Goal: Task Accomplishment & Management: Complete application form

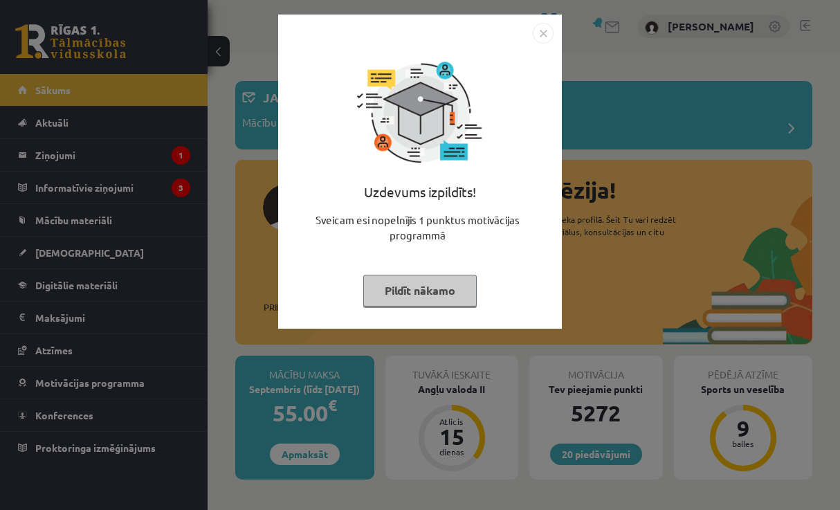
click at [437, 291] on button "Pildīt nākamo" at bounding box center [419, 291] width 113 height 32
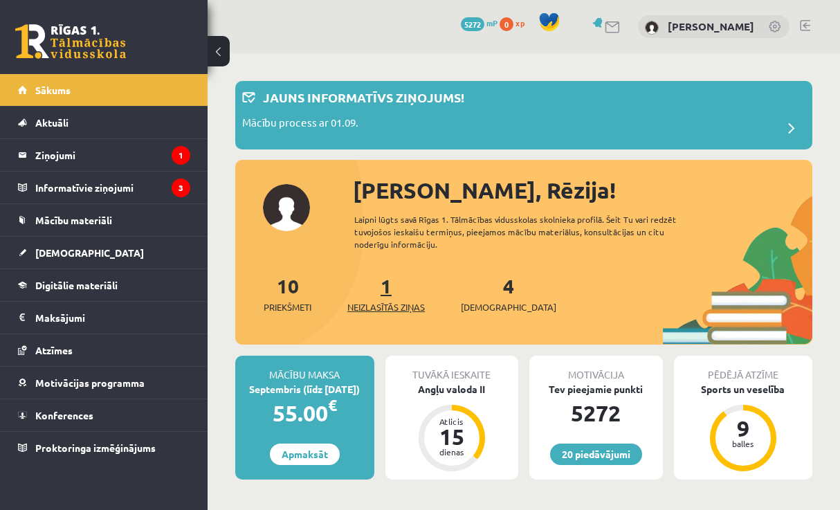
click at [385, 288] on link "1 Neizlasītās ziņas" at bounding box center [386, 293] width 78 height 41
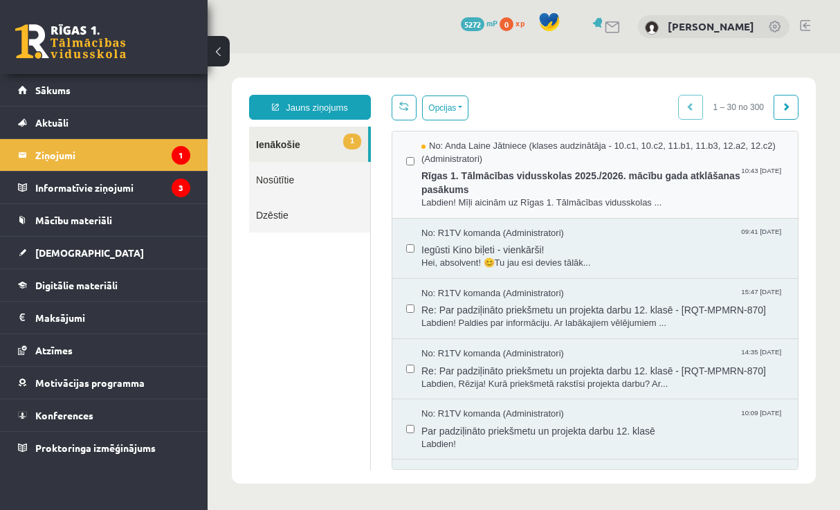
click at [411, 192] on div at bounding box center [410, 175] width 8 height 70
click at [453, 111] on button "Opcijas" at bounding box center [445, 107] width 46 height 25
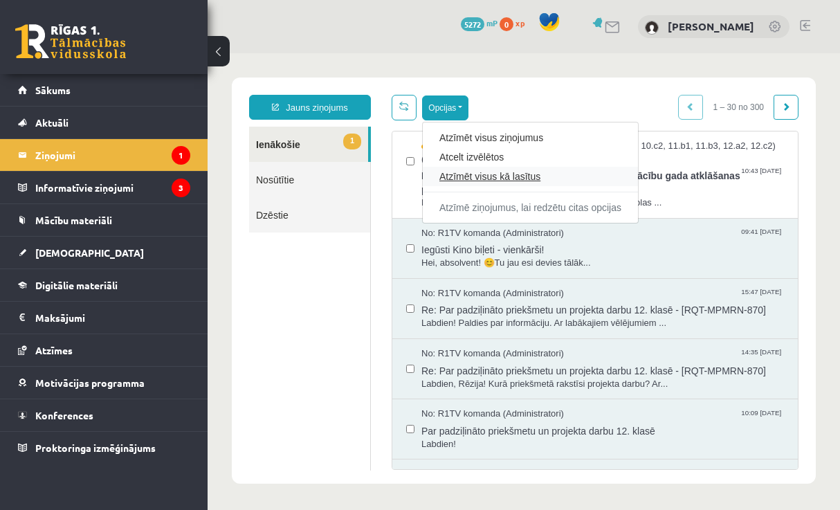
click at [465, 173] on link "Atzīmēt visus kā lasītus" at bounding box center [530, 177] width 182 height 14
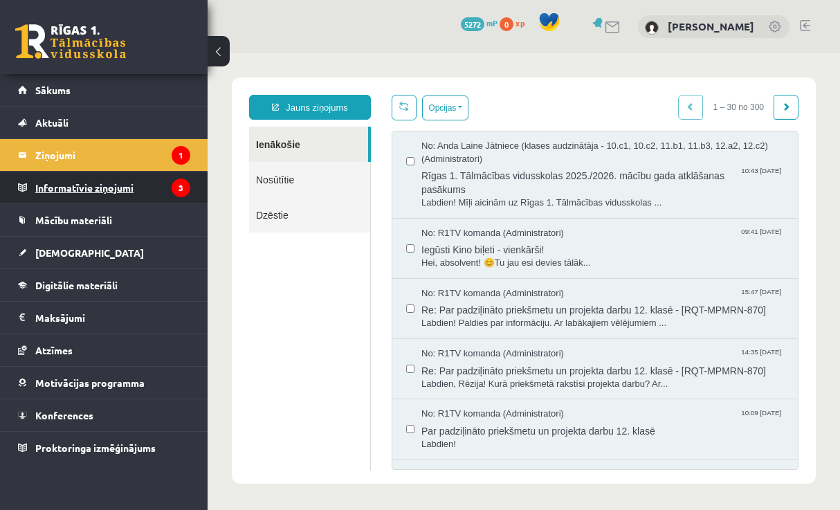
click at [176, 186] on icon "3" at bounding box center [181, 188] width 19 height 19
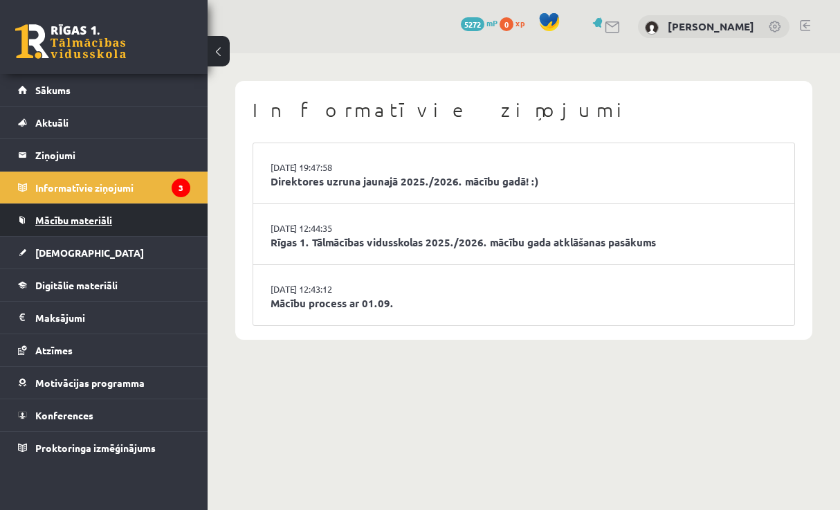
click at [122, 226] on link "Mācību materiāli" at bounding box center [104, 220] width 172 height 32
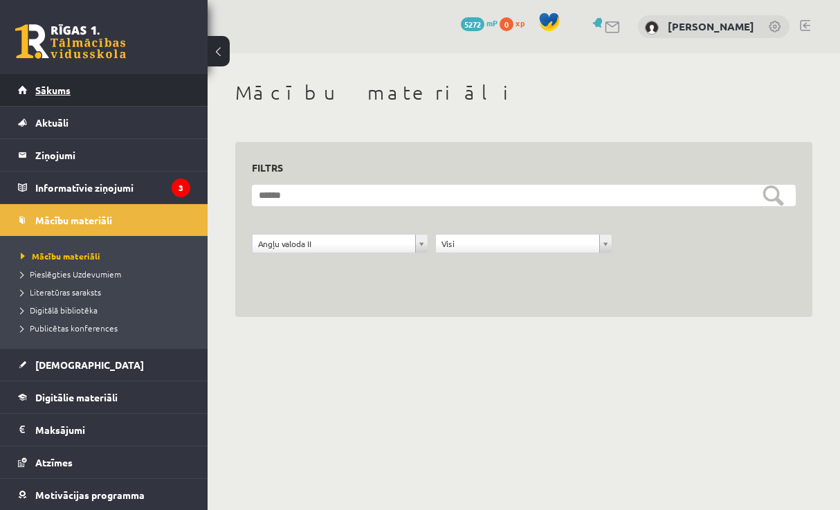
click at [116, 87] on link "Sākums" at bounding box center [104, 90] width 172 height 32
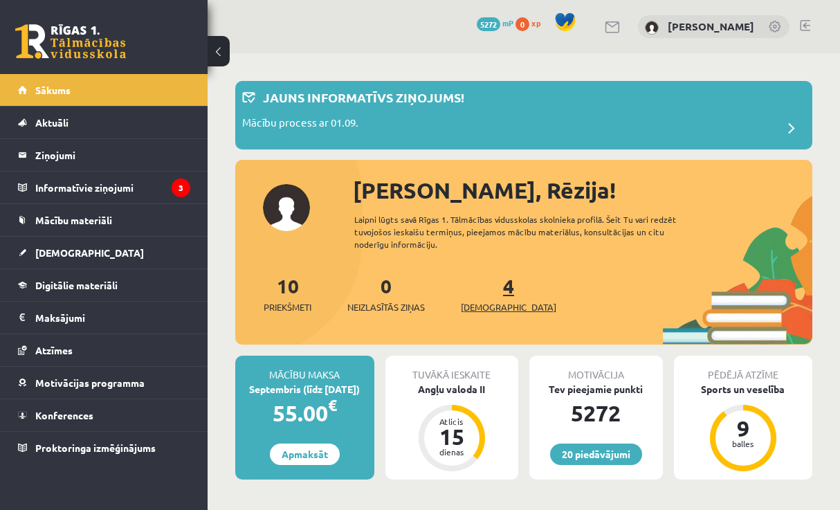
click at [484, 302] on span "[DEMOGRAPHIC_DATA]" at bounding box center [508, 307] width 95 height 14
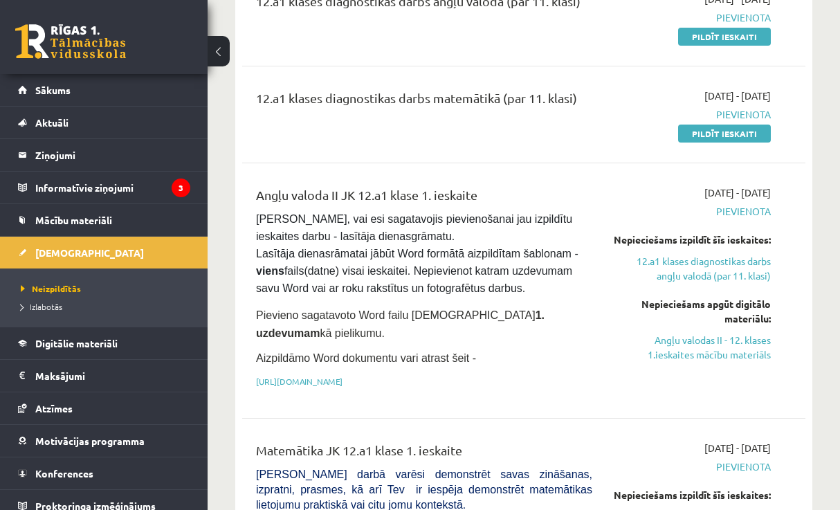
scroll to position [204, 0]
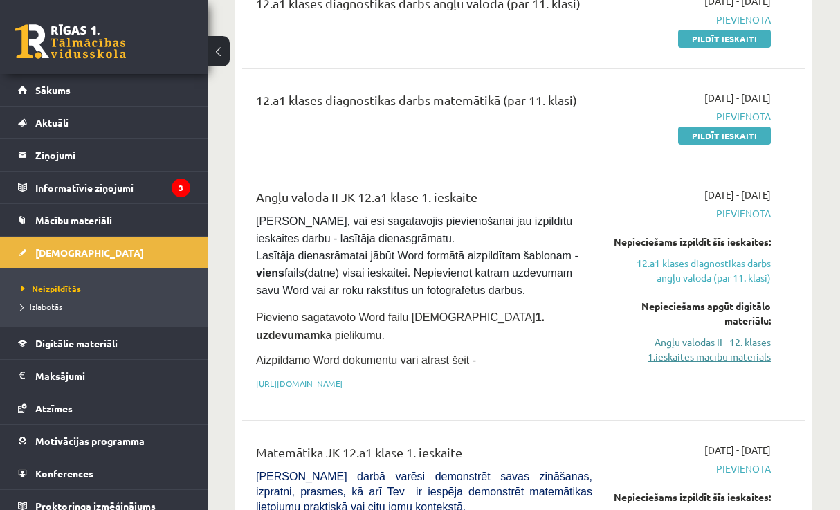
click at [691, 362] on link "Angļu valodas II - 12. klases 1.ieskaites mācību materiāls" at bounding box center [692, 349] width 158 height 29
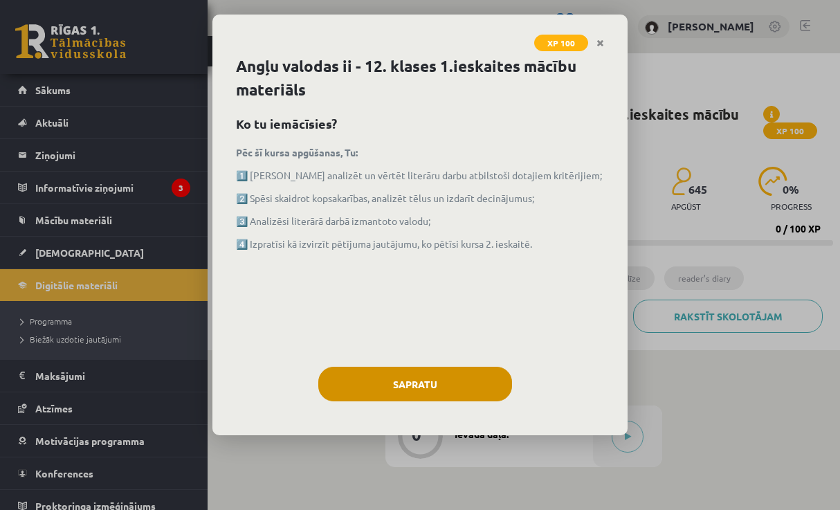
click at [459, 377] on button "Sapratu" at bounding box center [415, 384] width 194 height 35
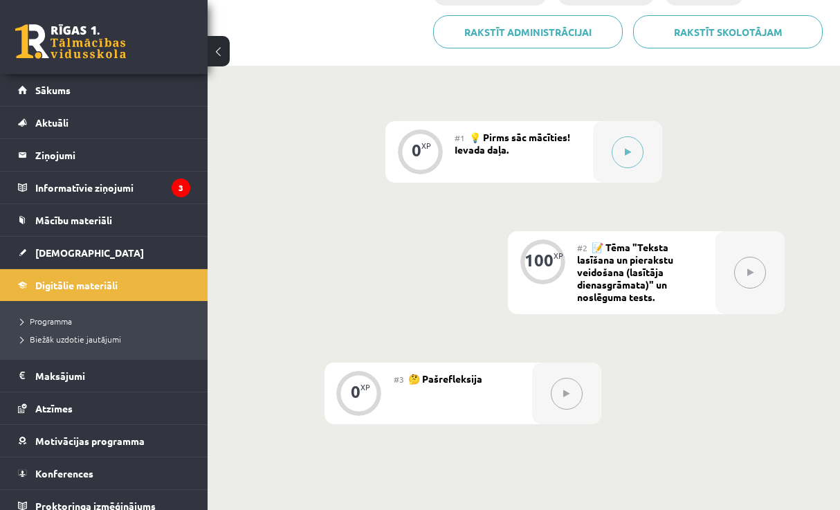
scroll to position [300, 0]
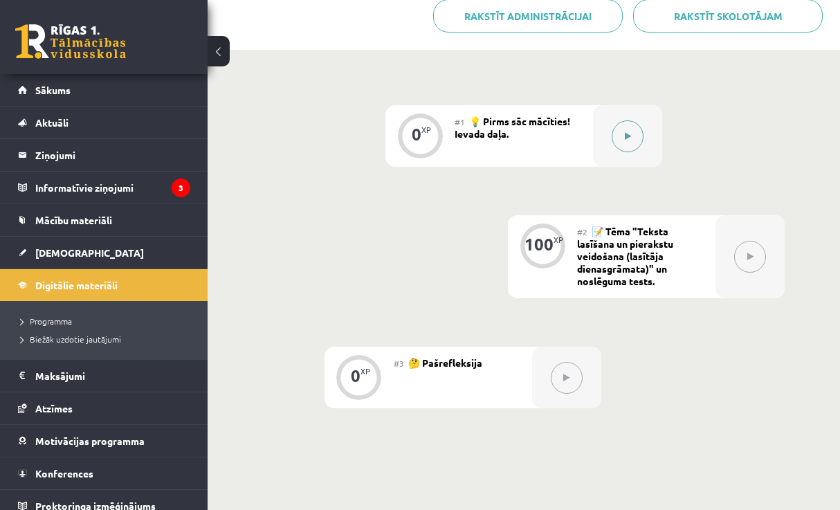
click at [621, 138] on button at bounding box center [628, 136] width 32 height 32
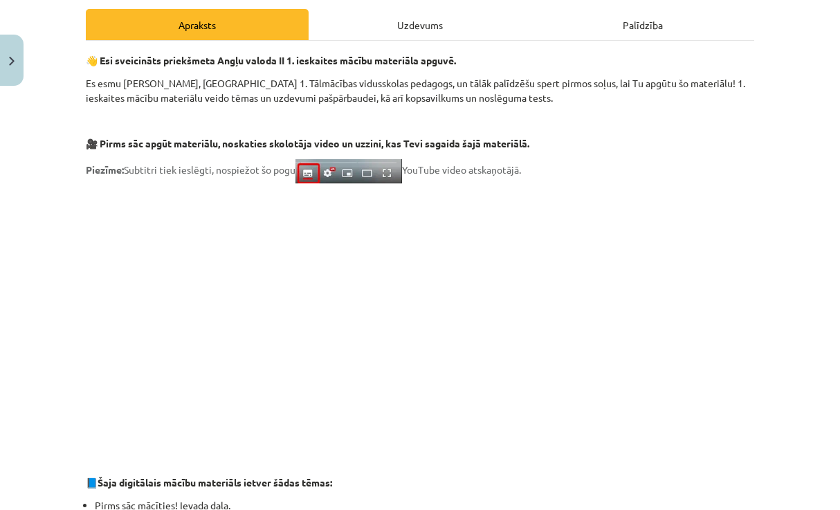
scroll to position [194, 0]
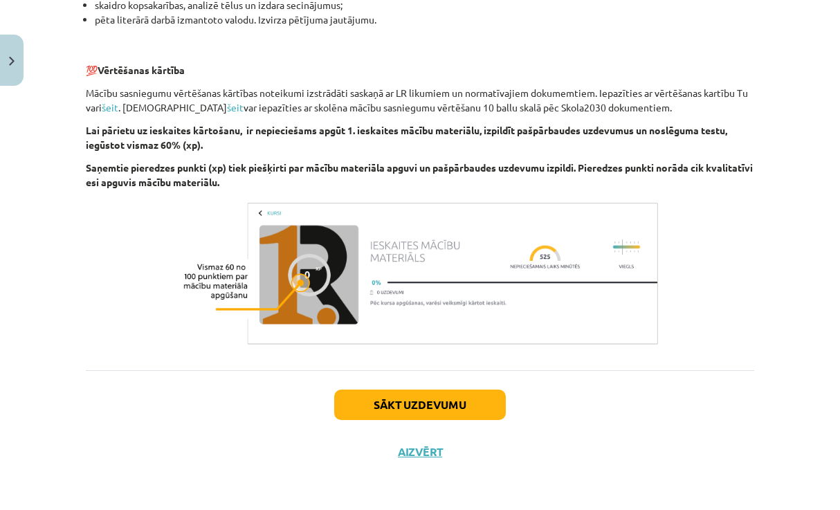
click at [443, 399] on button "Sākt uzdevumu" at bounding box center [420, 405] width 172 height 30
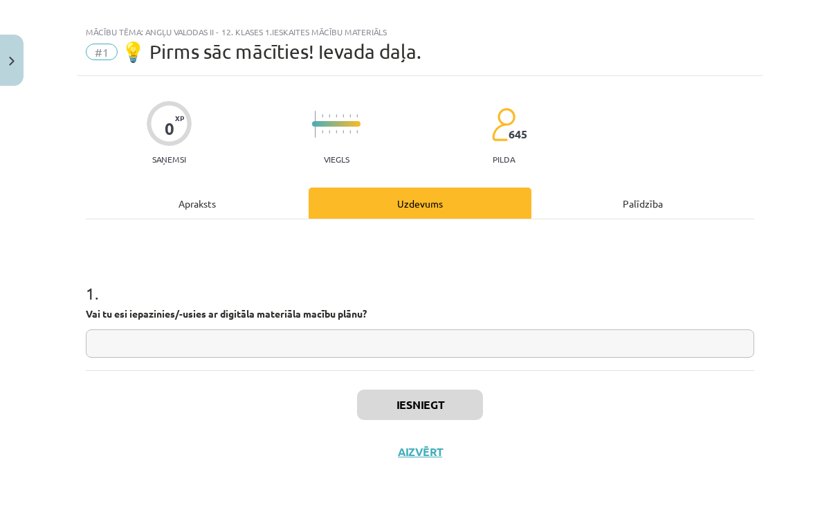
scroll to position [18, 0]
click at [432, 348] on input "text" at bounding box center [420, 343] width 668 height 28
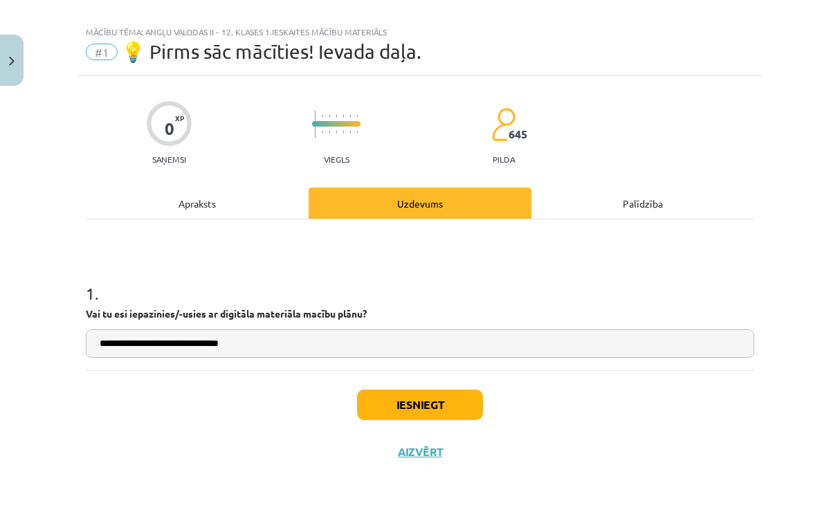
type input "**********"
click at [474, 409] on button "Iesniegt" at bounding box center [420, 405] width 126 height 30
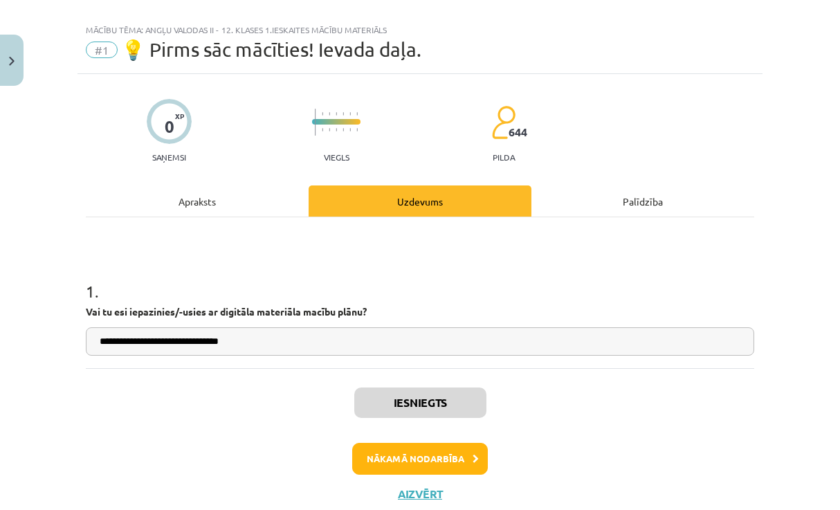
click at [473, 460] on icon at bounding box center [476, 459] width 6 height 9
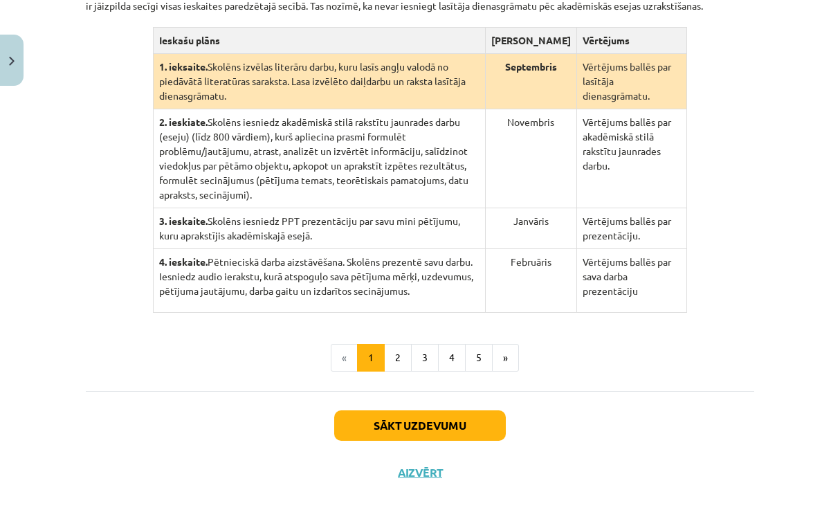
scroll to position [354, 0]
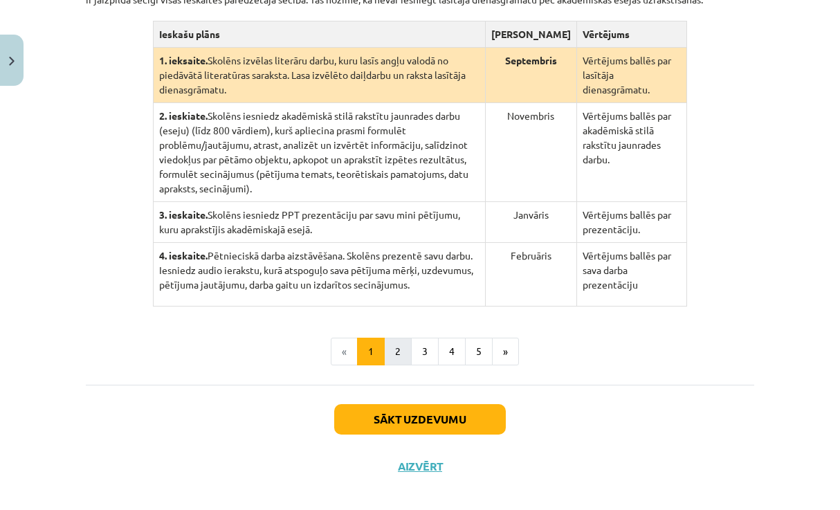
click at [401, 365] on button "2" at bounding box center [398, 352] width 28 height 28
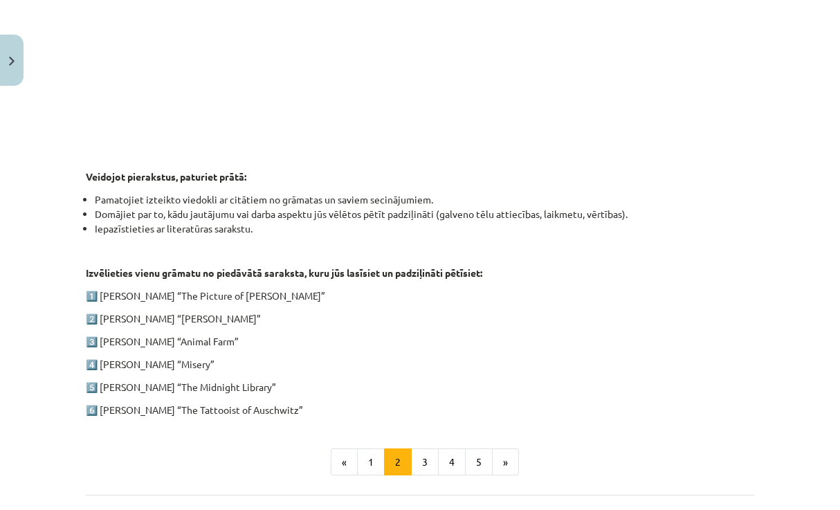
scroll to position [574, 0]
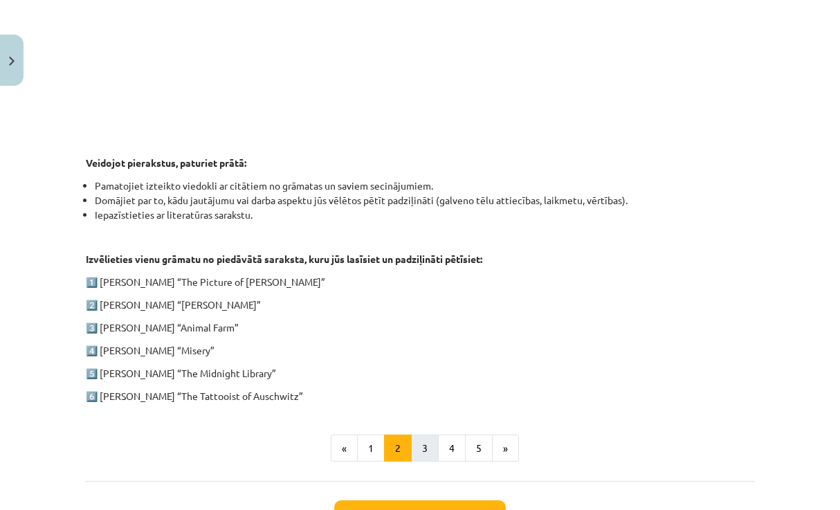
click at [422, 451] on button "3" at bounding box center [425, 449] width 28 height 28
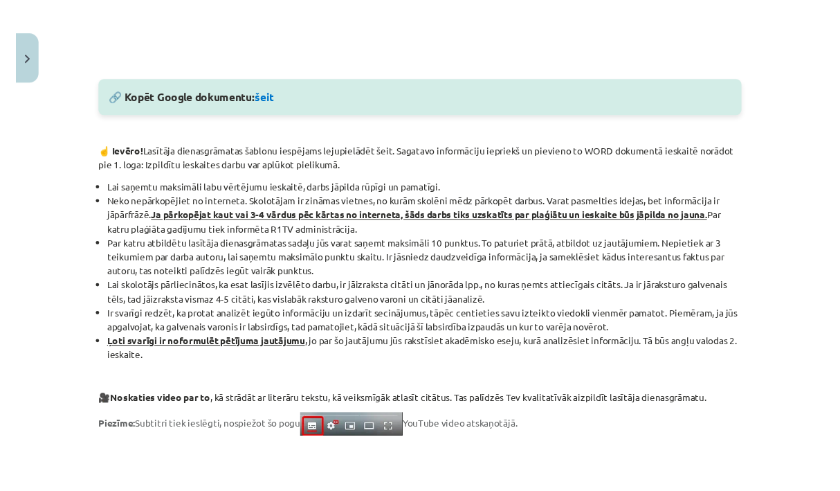
scroll to position [731, 0]
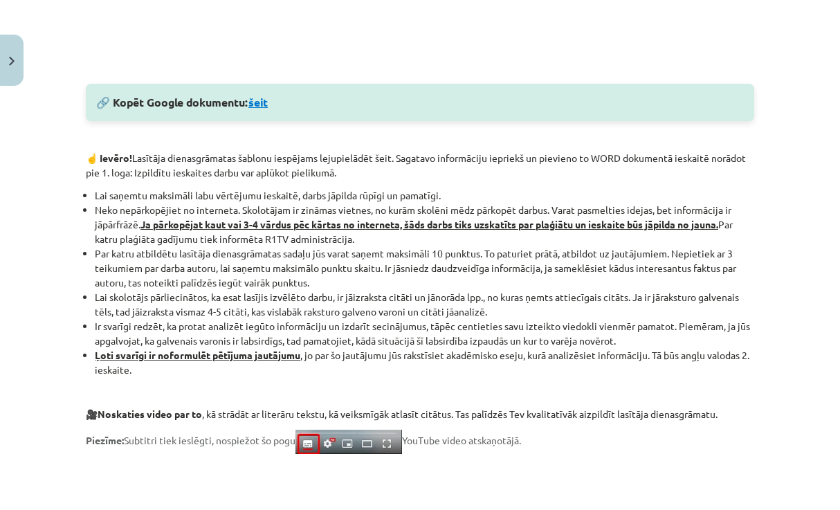
click at [266, 105] on link "šeit" at bounding box center [257, 102] width 19 height 15
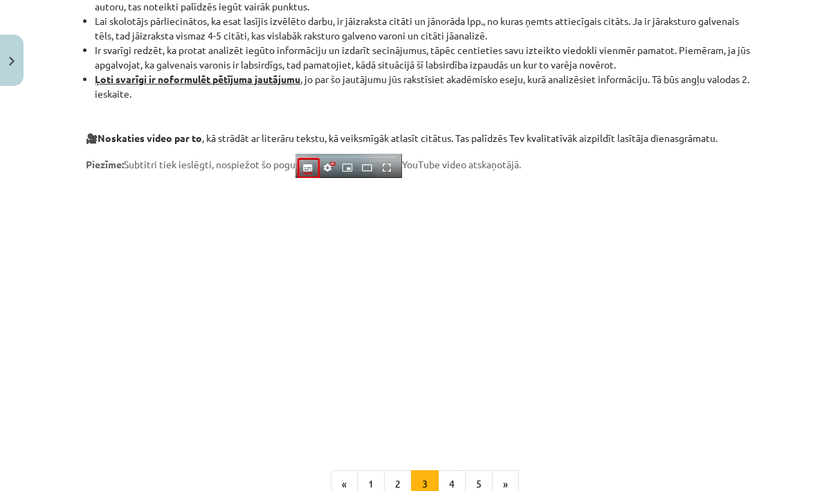
scroll to position [1035, 0]
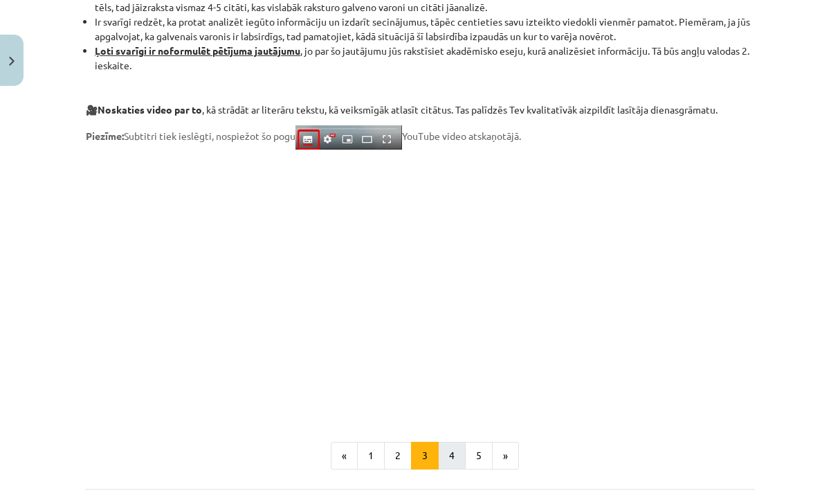
click at [452, 461] on button "4" at bounding box center [452, 456] width 28 height 28
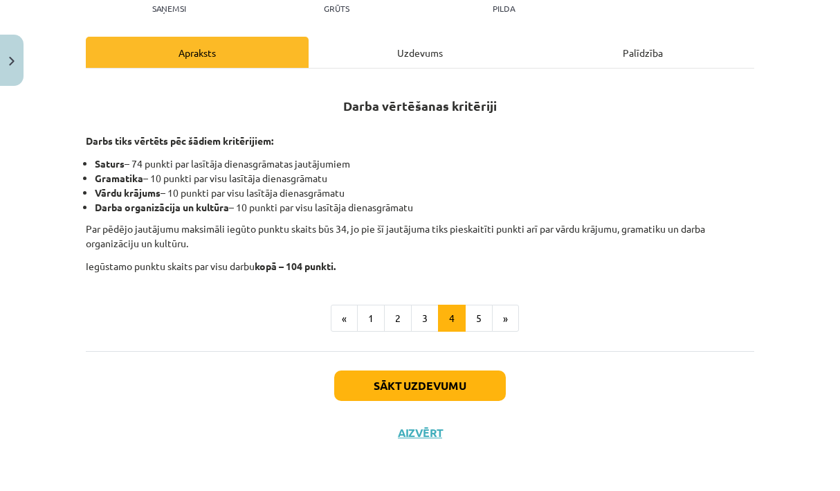
scroll to position [190, 0]
click at [473, 322] on button "5" at bounding box center [479, 318] width 28 height 28
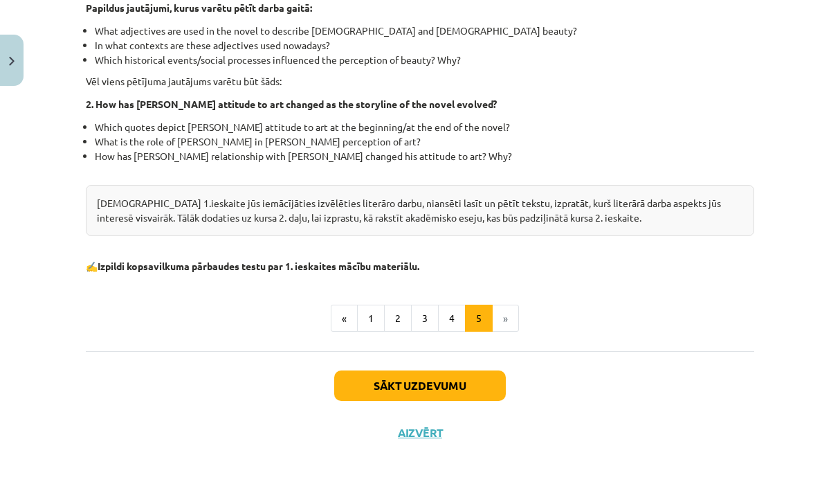
click at [459, 374] on button "Sākt uzdevumu" at bounding box center [420, 385] width 172 height 30
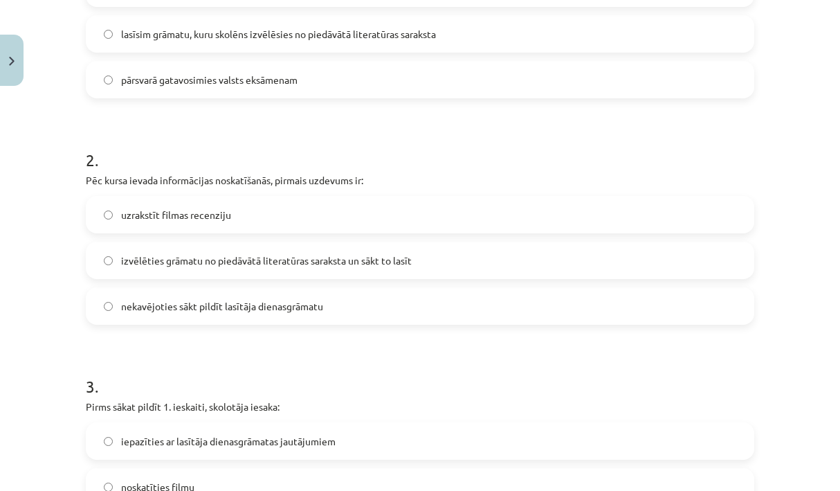
scroll to position [35, 0]
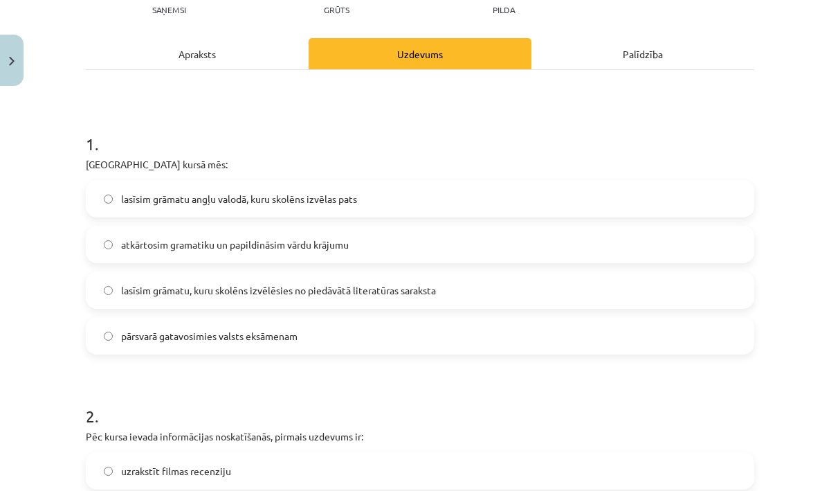
click at [423, 295] on span "lasīsim grāmatu, kuru skolēns izvēlēsies no piedāvātā literatūras saraksta" at bounding box center [278, 290] width 315 height 15
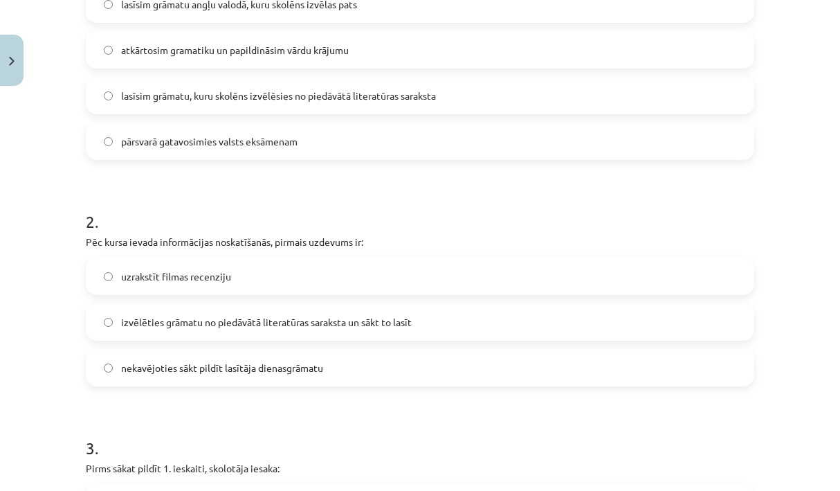
scroll to position [388, 0]
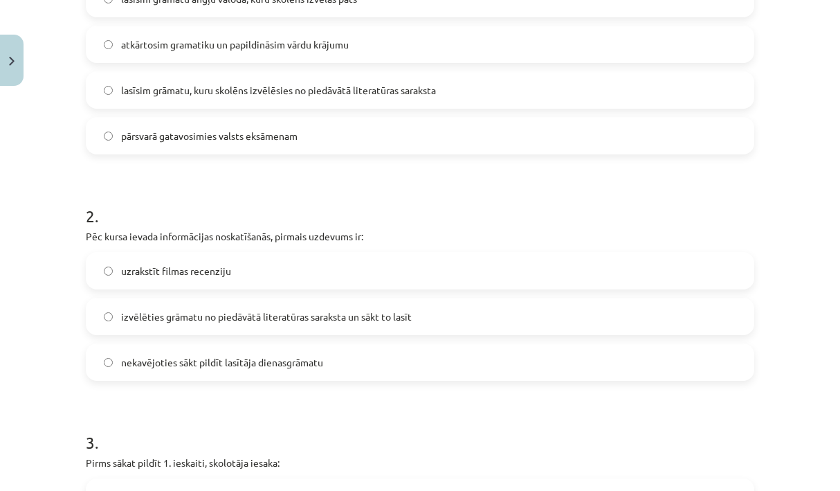
click at [388, 352] on label "nekavējoties sākt pildīt lasītāja dienasgrāmatu" at bounding box center [420, 362] width 666 height 35
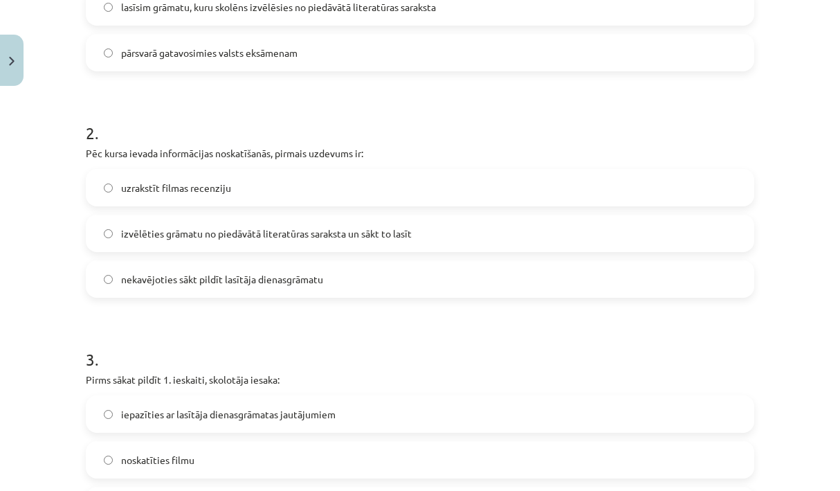
scroll to position [488, 0]
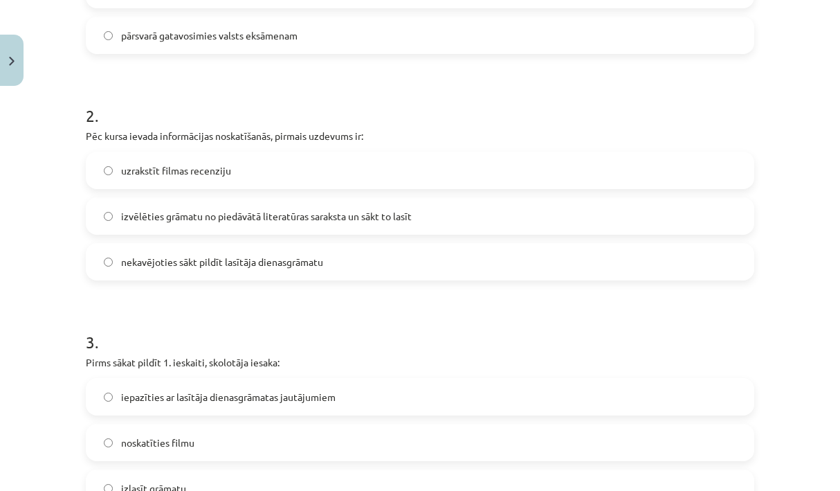
click at [393, 219] on span "izvēlēties grāmatu no piedāvātā literatūras saraksta un sākt to lasīt" at bounding box center [266, 216] width 291 height 15
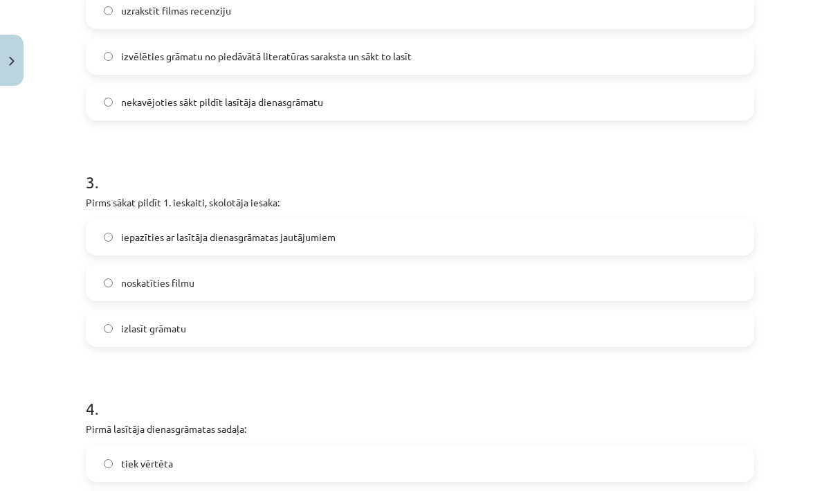
scroll to position [654, 0]
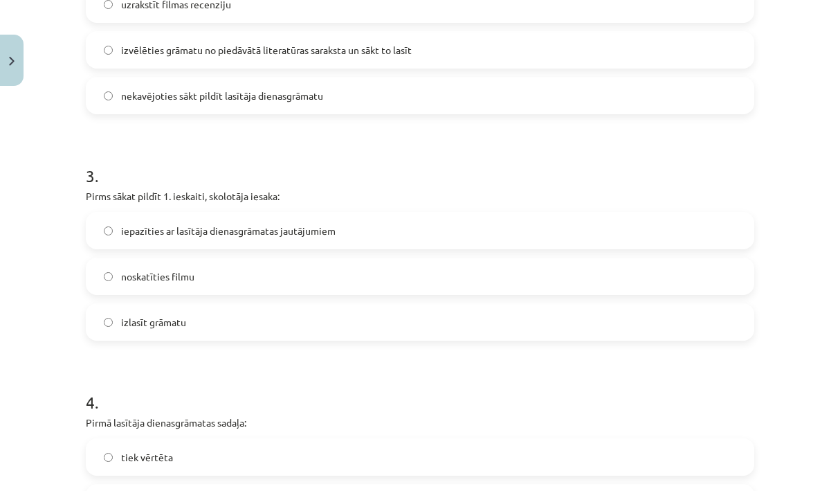
click at [372, 229] on label "iepazīties ar lasītāja dienasgrāmatas jautājumiem" at bounding box center [420, 230] width 666 height 35
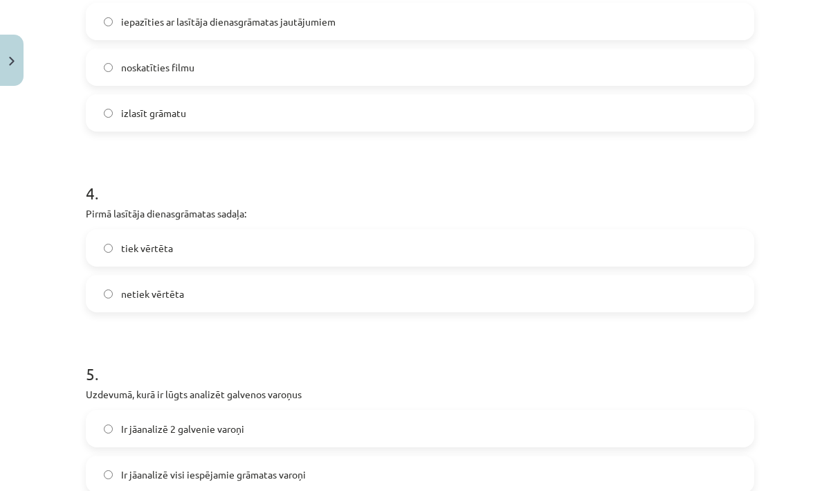
scroll to position [870, 0]
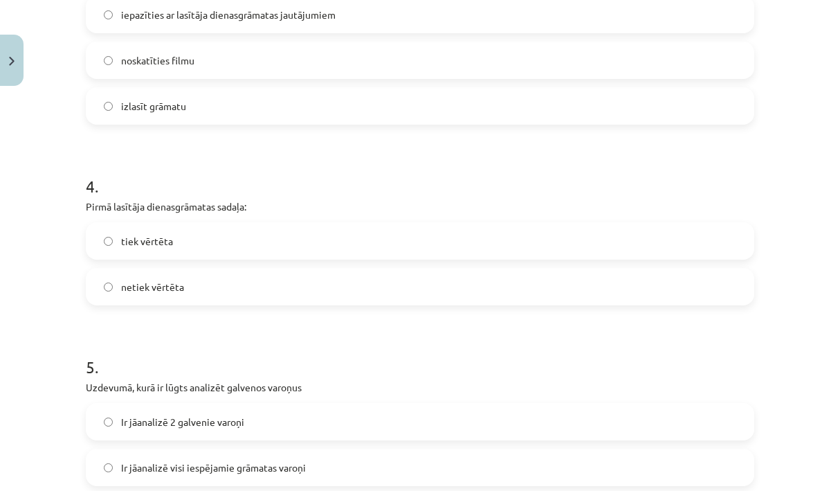
click at [351, 239] on label "tiek vērtēta" at bounding box center [420, 241] width 666 height 35
click at [345, 280] on label "netiek vērtēta" at bounding box center [420, 286] width 666 height 35
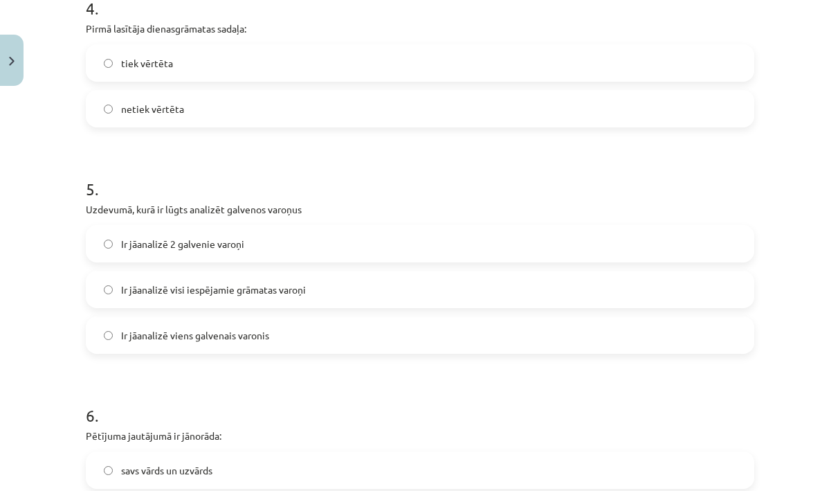
scroll to position [1047, 0]
click at [293, 246] on label "Ir jāanalizē 2 galvenie varoņi" at bounding box center [420, 244] width 666 height 35
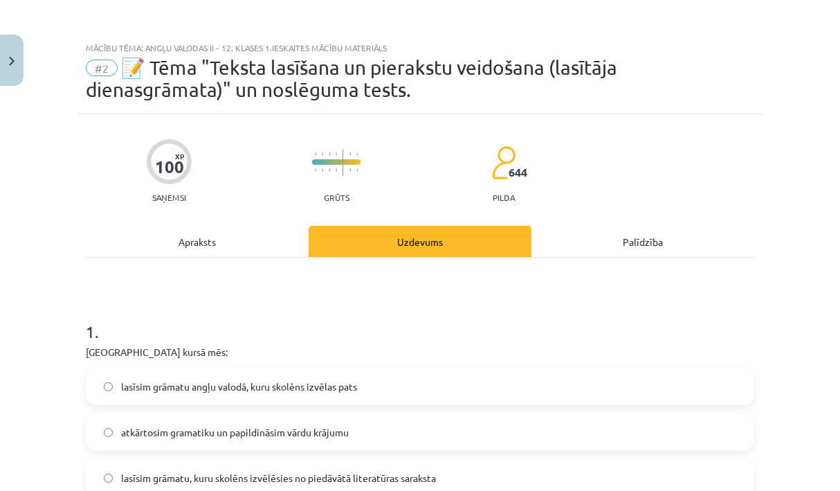
scroll to position [0, 0]
click at [235, 253] on div "Apraksts" at bounding box center [197, 241] width 223 height 31
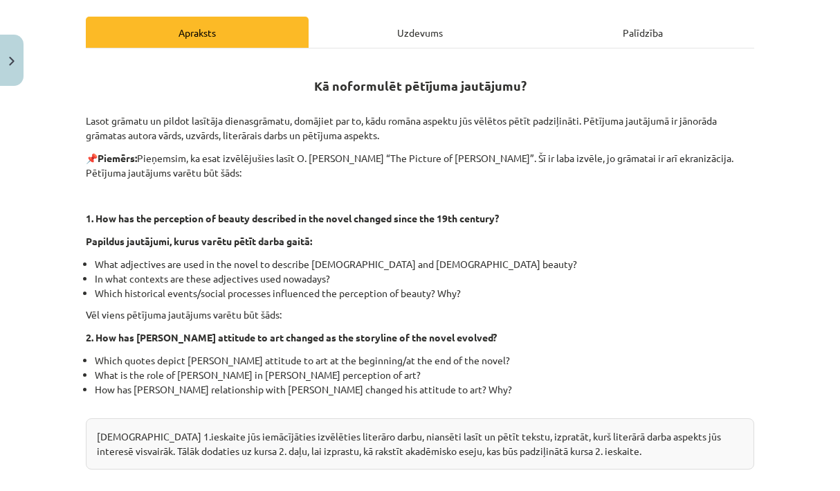
scroll to position [208, 0]
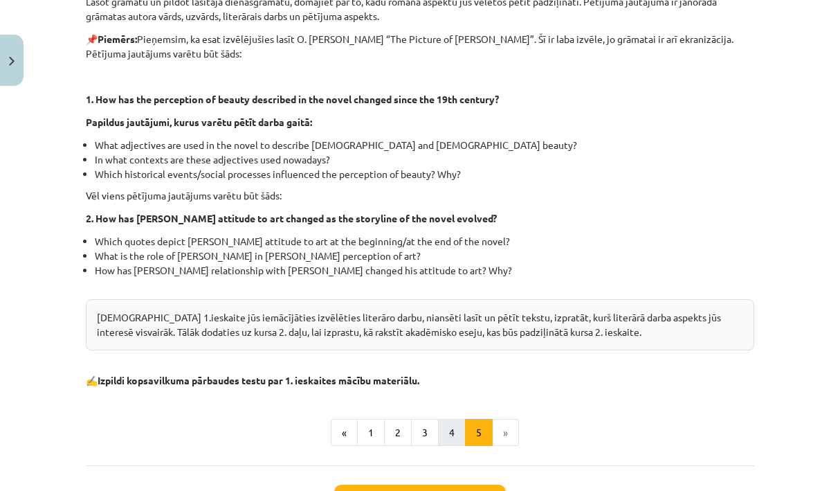
click at [444, 437] on button "4" at bounding box center [452, 433] width 28 height 28
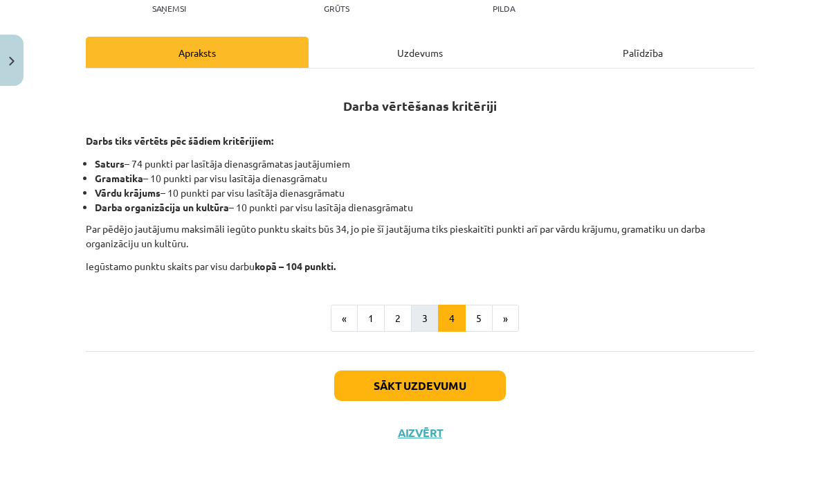
click at [423, 320] on button "3" at bounding box center [425, 318] width 28 height 28
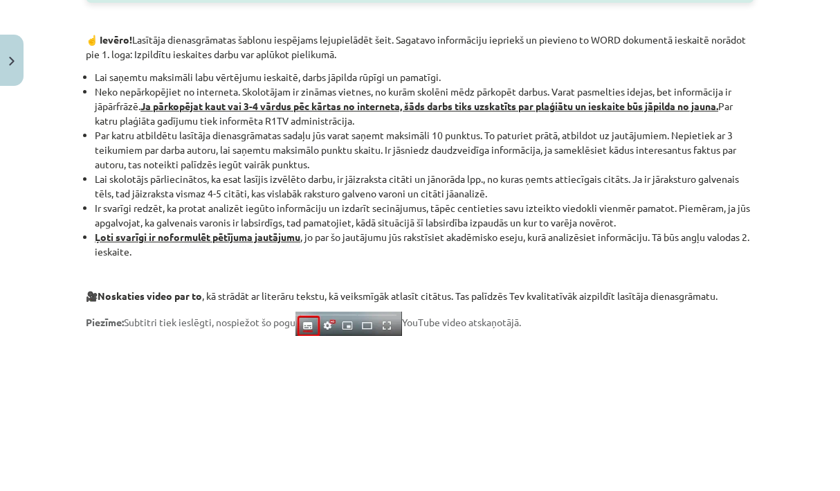
scroll to position [866, 0]
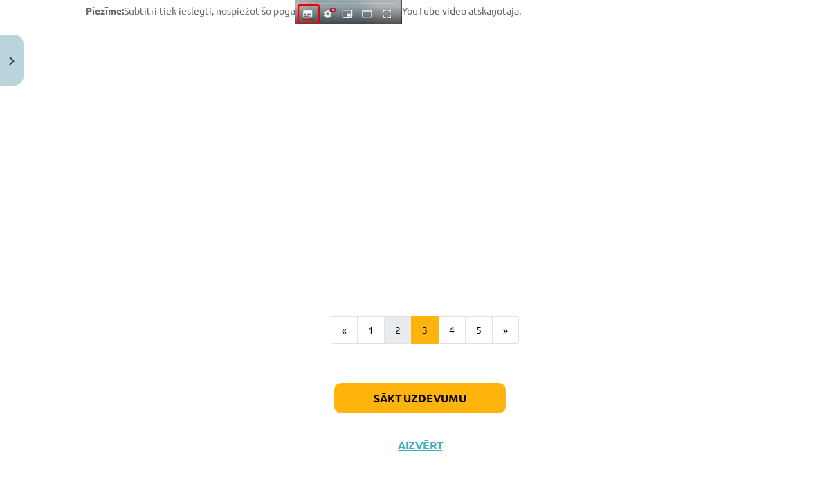
click at [402, 327] on button "2" at bounding box center [398, 330] width 28 height 28
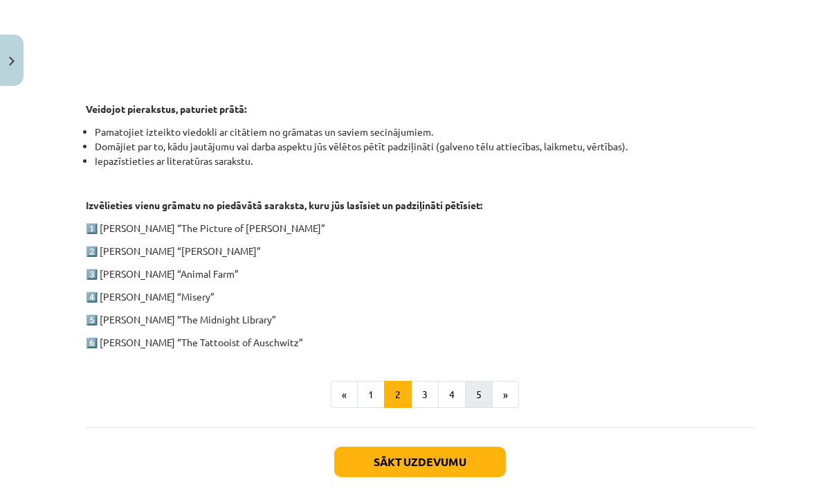
click at [482, 390] on button "5" at bounding box center [479, 395] width 28 height 28
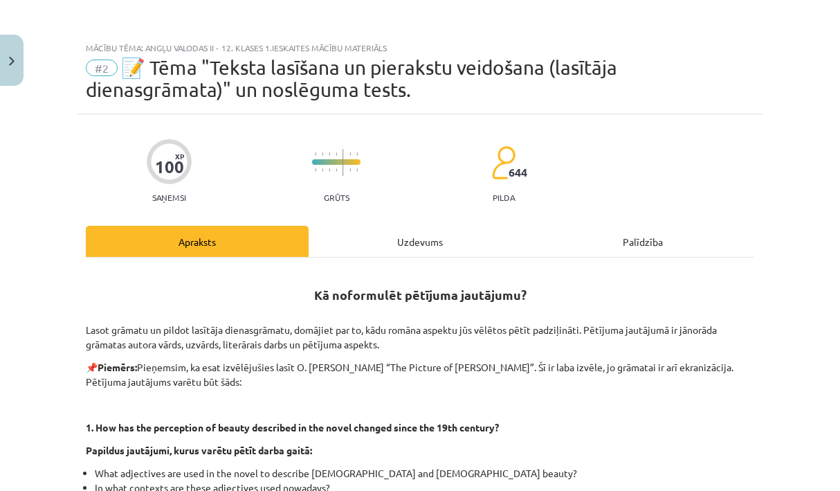
scroll to position [0, 0]
click at [428, 237] on div "Uzdevums" at bounding box center [420, 241] width 223 height 31
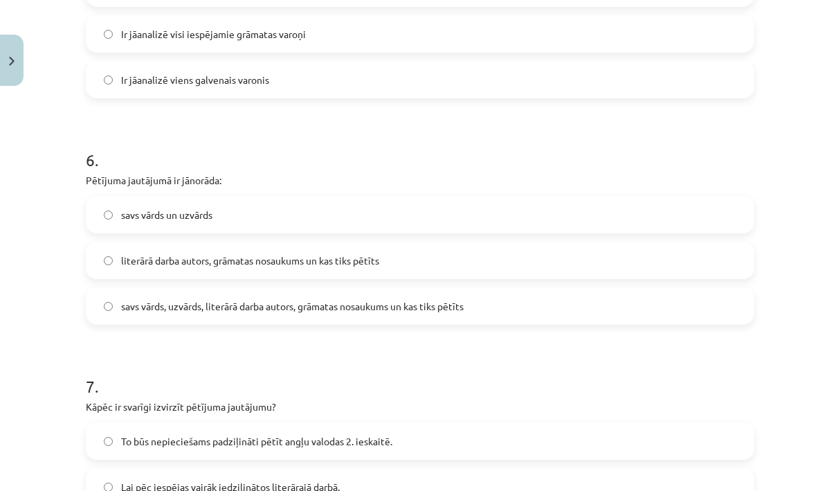
scroll to position [1304, 0]
click at [437, 309] on span "savs vārds, uzvārds, literārā darba autors, grāmatas nosaukums un kas tiks pētī…" at bounding box center [292, 305] width 343 height 15
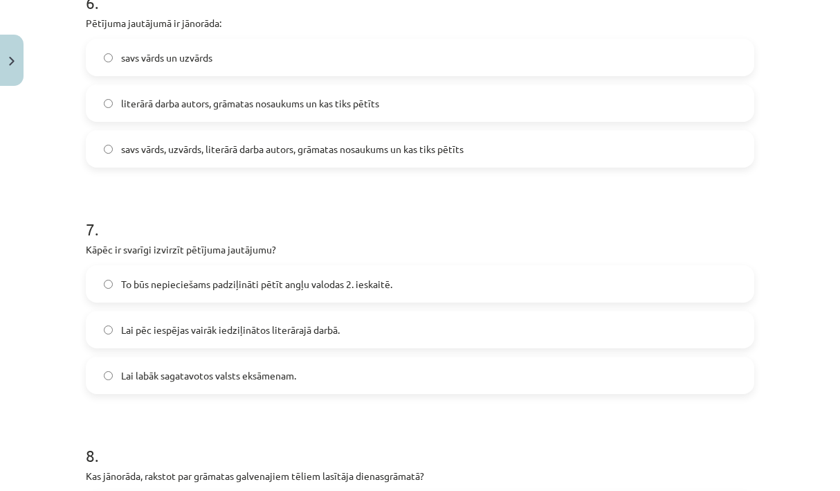
scroll to position [1461, 0]
click at [406, 284] on label "To būs nepieciešams padziļināti pētīt angļu valodas 2. ieskaitē." at bounding box center [420, 283] width 666 height 35
click at [392, 324] on label "Lai pēc iespējas vairāk iedziļinātos literārajā darbā." at bounding box center [420, 328] width 666 height 35
click at [423, 277] on label "To būs nepieciešams padziļināti pētīt angļu valodas 2. ieskaitē." at bounding box center [420, 283] width 666 height 35
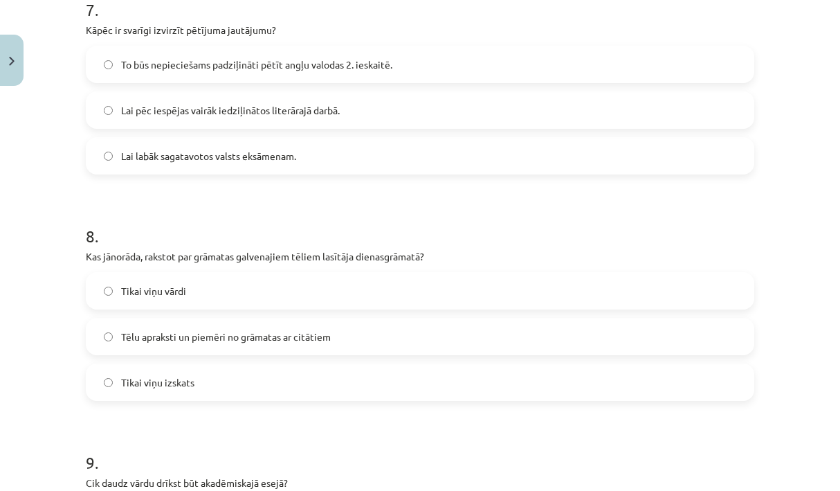
scroll to position [1682, 0]
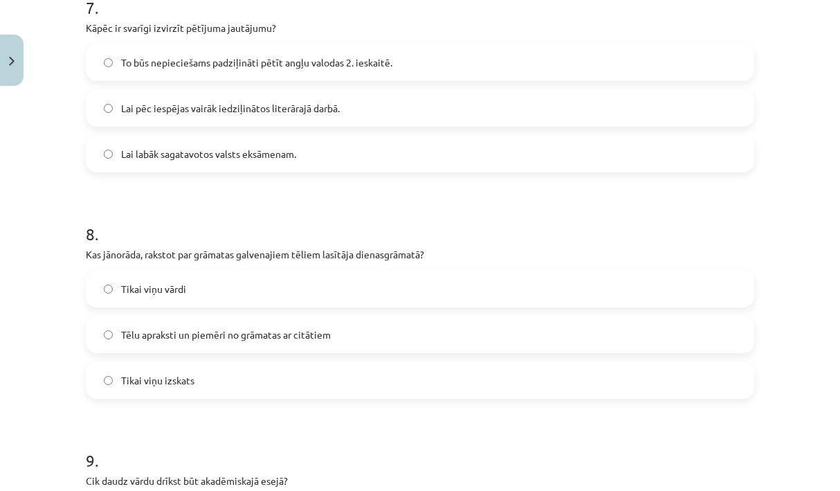
click at [318, 340] on span "Tēlu apraksti un piemēri no grāmatas ar citātiem" at bounding box center [226, 334] width 210 height 15
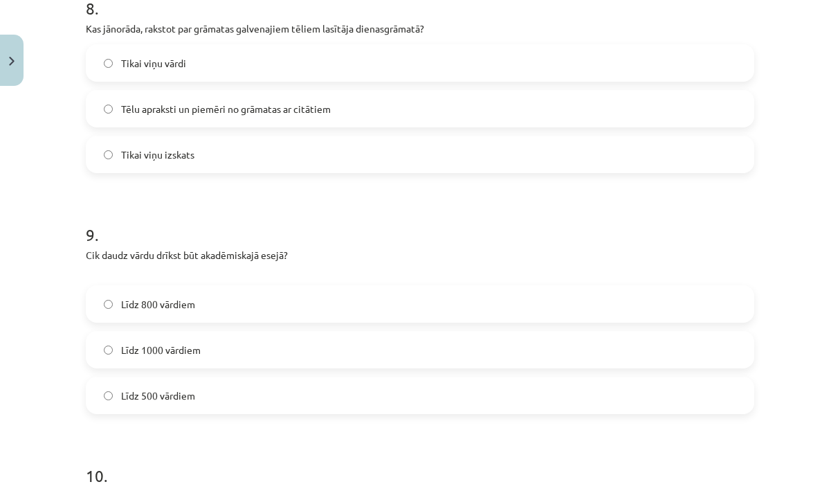
scroll to position [1955, 0]
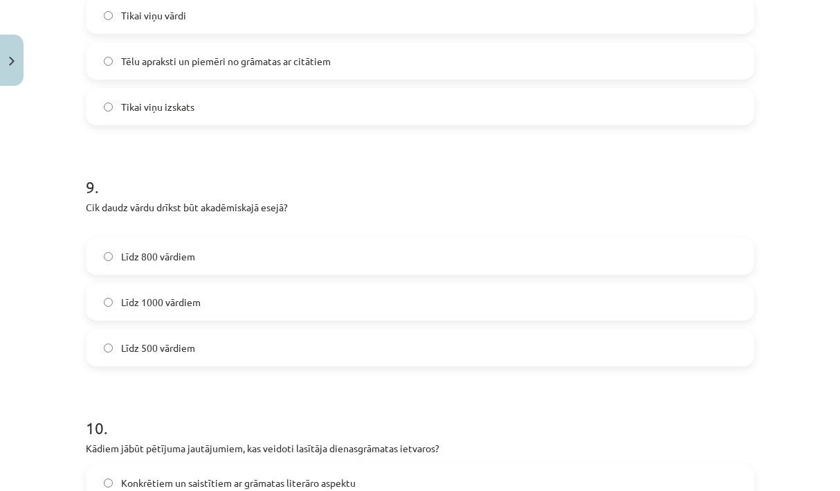
click at [273, 262] on label "Līdz 800 vārdiem" at bounding box center [420, 256] width 666 height 35
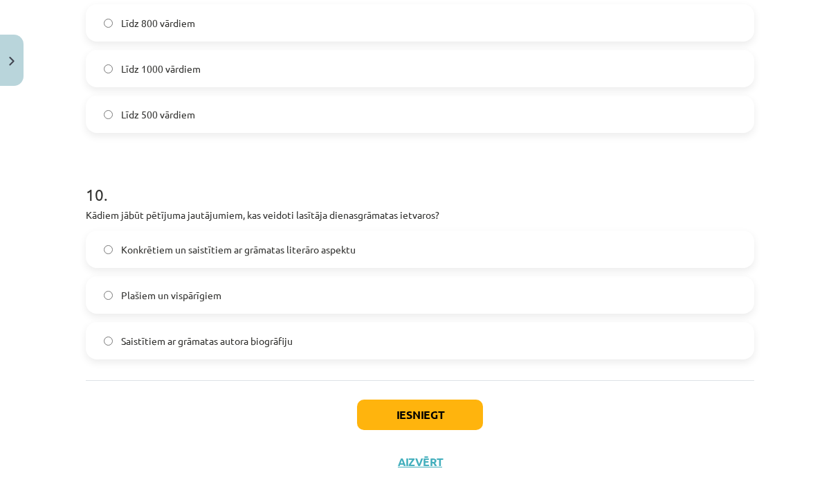
scroll to position [2193, 0]
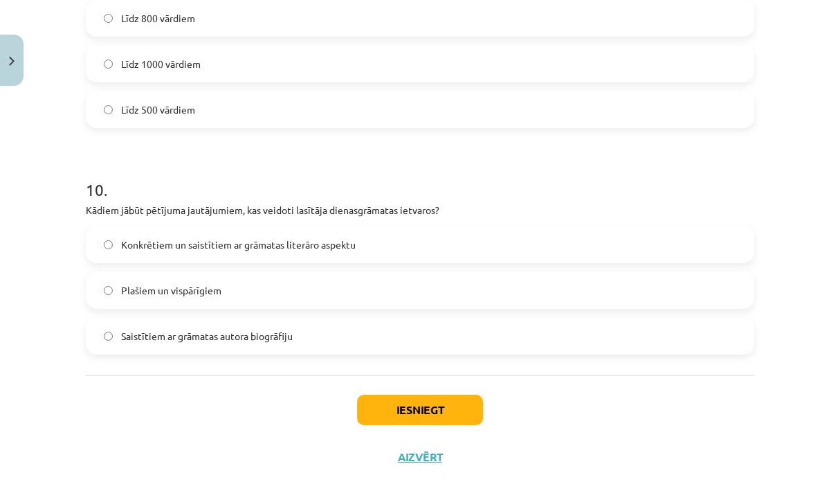
click at [325, 250] on span "Konkrētiem un saistītiem ar grāmatas literāro aspektu" at bounding box center [238, 244] width 235 height 15
click at [367, 399] on button "Iesniegt" at bounding box center [420, 409] width 126 height 30
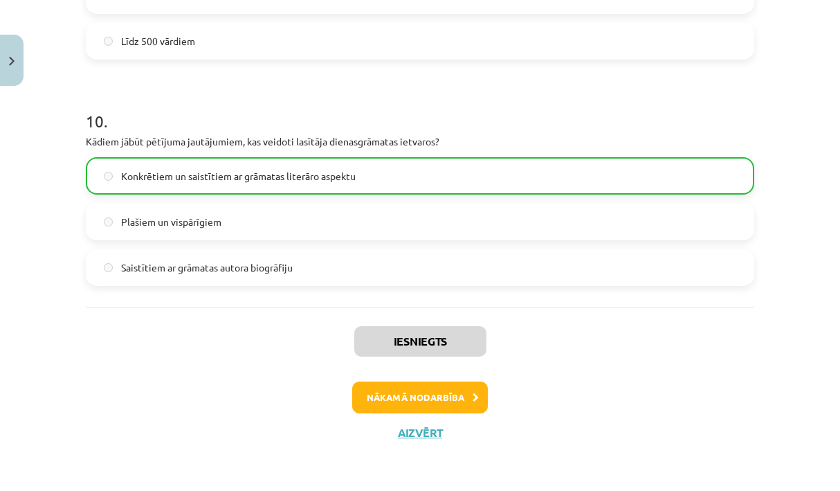
scroll to position [2263, 0]
click at [421, 391] on button "Nākamā nodarbība" at bounding box center [420, 397] width 136 height 32
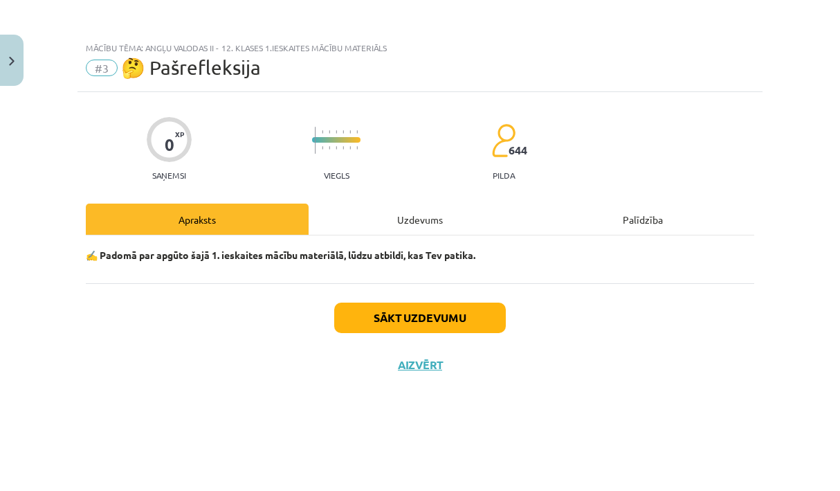
click at [426, 319] on button "Sākt uzdevumu" at bounding box center [420, 317] width 172 height 30
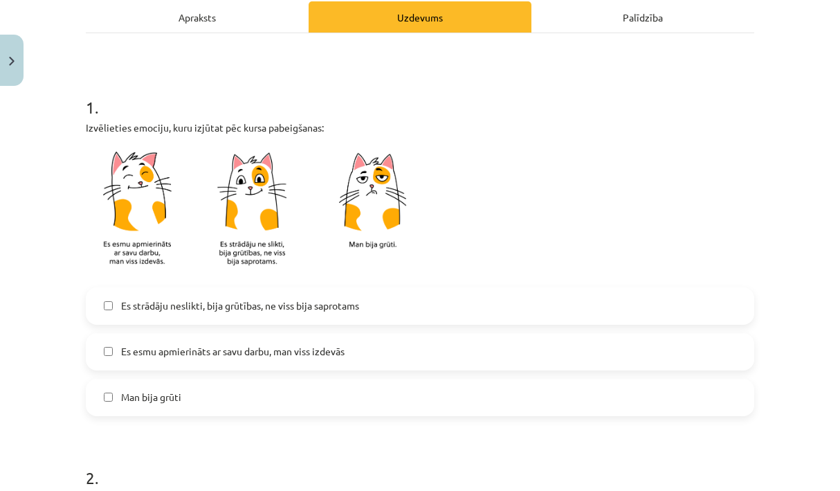
scroll to position [210, 0]
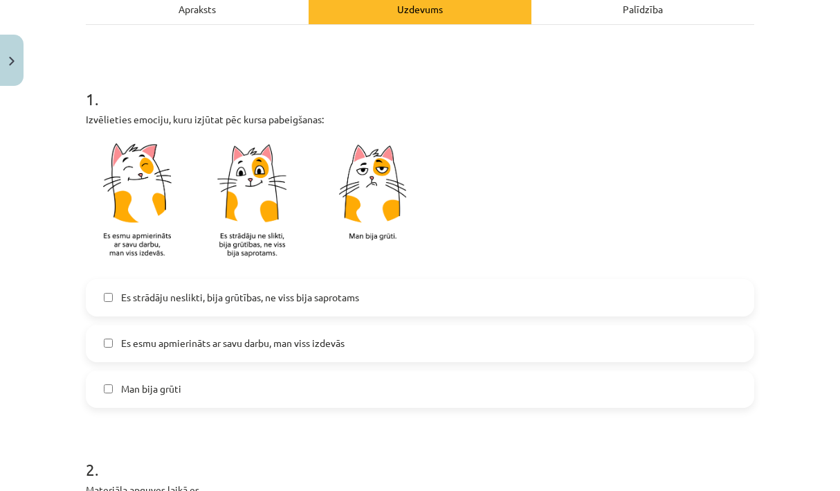
click at [338, 349] on span "Es esmu apmierināts ar savu darbu, man viss izdevās" at bounding box center [233, 343] width 224 height 15
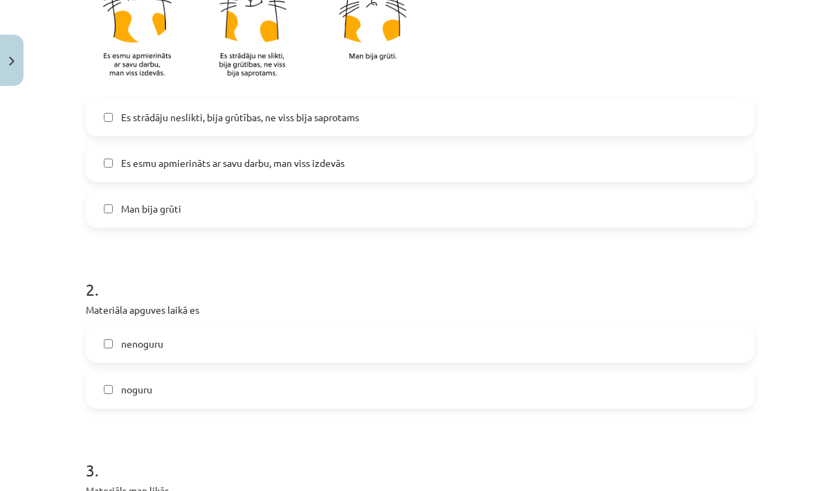
scroll to position [409, 0]
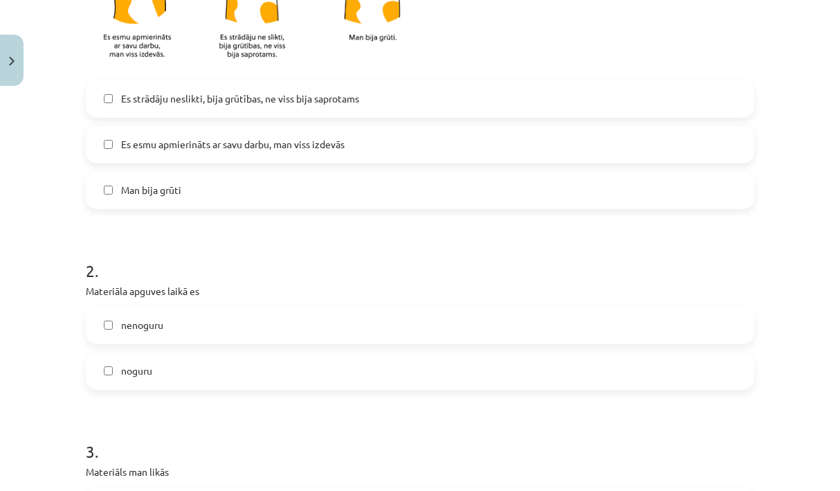
click at [328, 324] on label "nenoguru" at bounding box center [420, 325] width 666 height 35
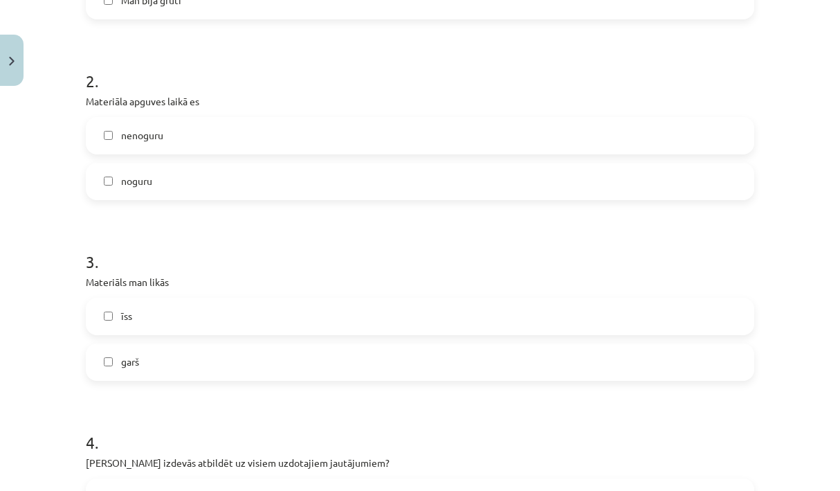
scroll to position [600, 0]
click at [328, 324] on label "īss" at bounding box center [420, 315] width 666 height 35
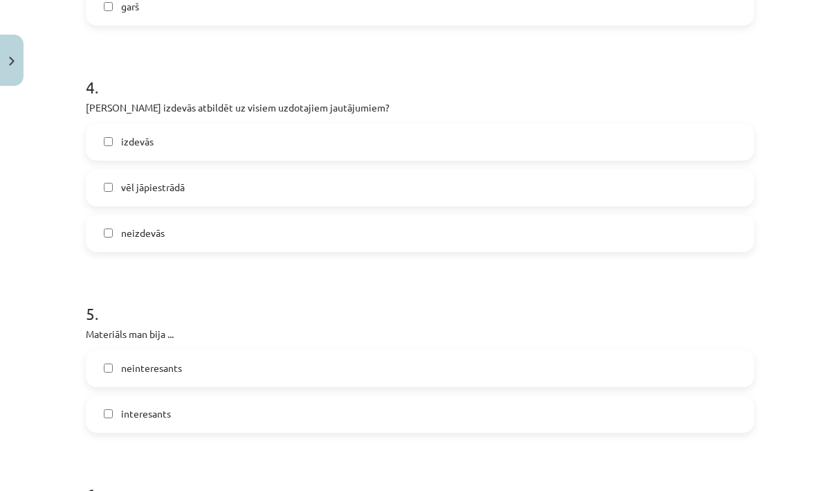
scroll to position [963, 0]
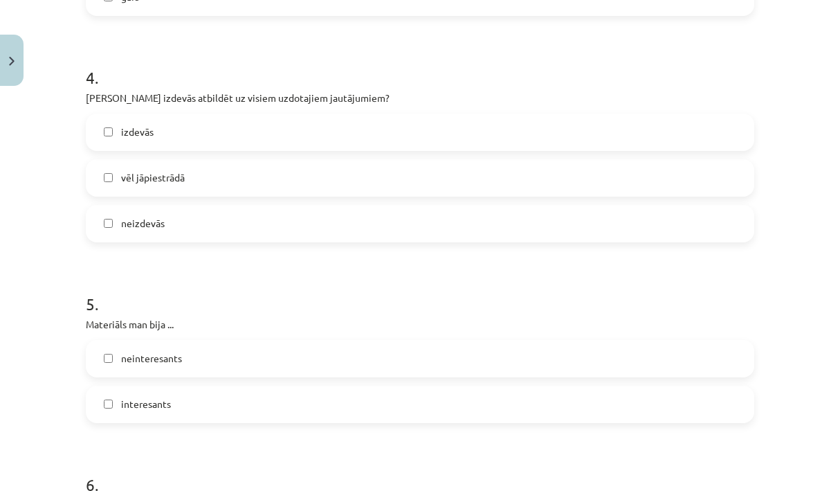
click at [288, 125] on label "izdevās" at bounding box center [420, 132] width 666 height 35
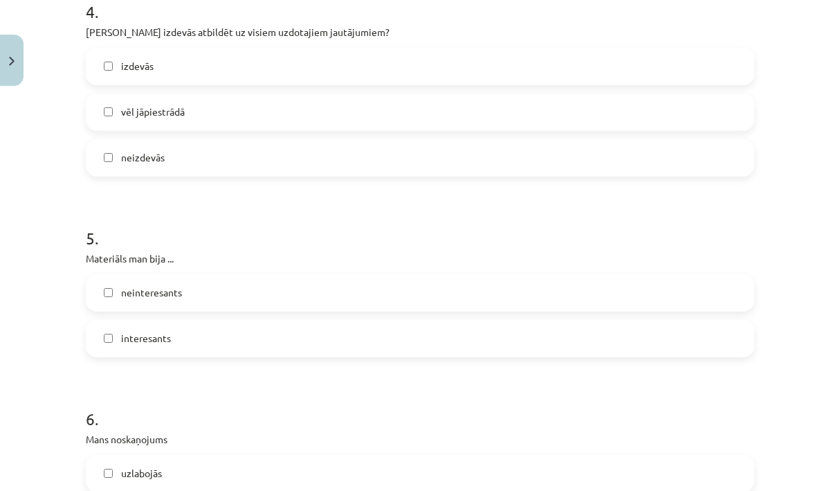
scroll to position [1038, 0]
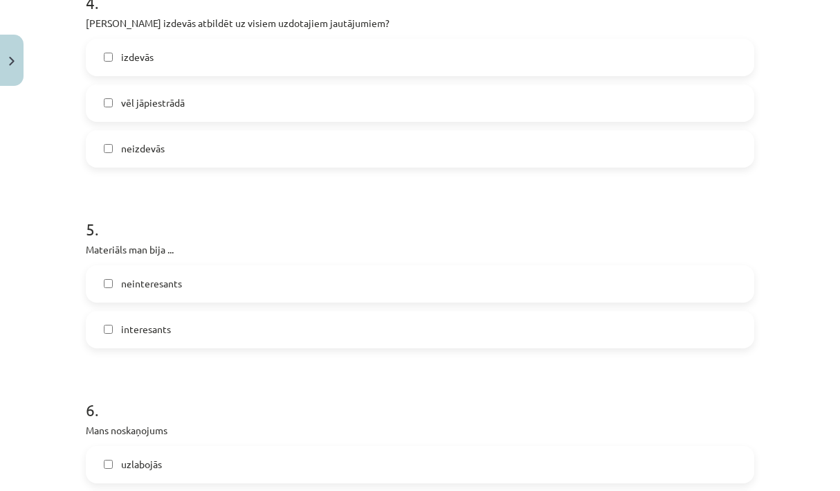
click at [286, 338] on label "interesants" at bounding box center [420, 329] width 666 height 35
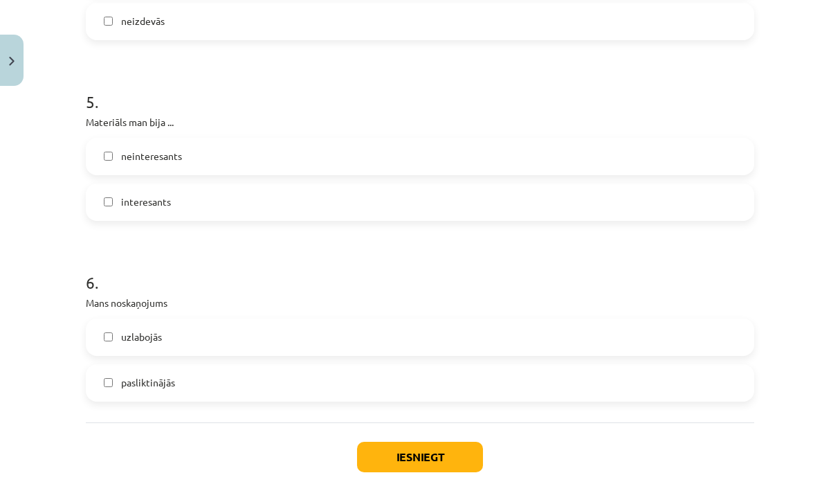
scroll to position [1170, 0]
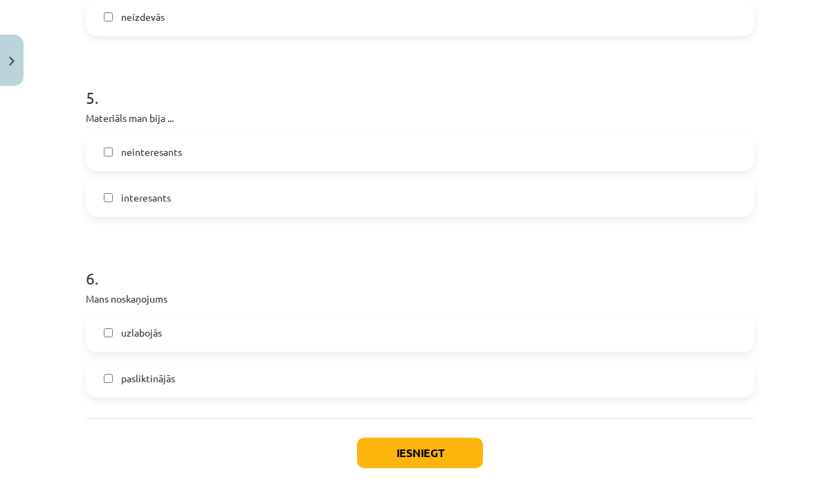
click at [286, 338] on label "uzlabojās" at bounding box center [420, 333] width 666 height 35
click at [395, 464] on button "Iesniegt" at bounding box center [420, 452] width 126 height 30
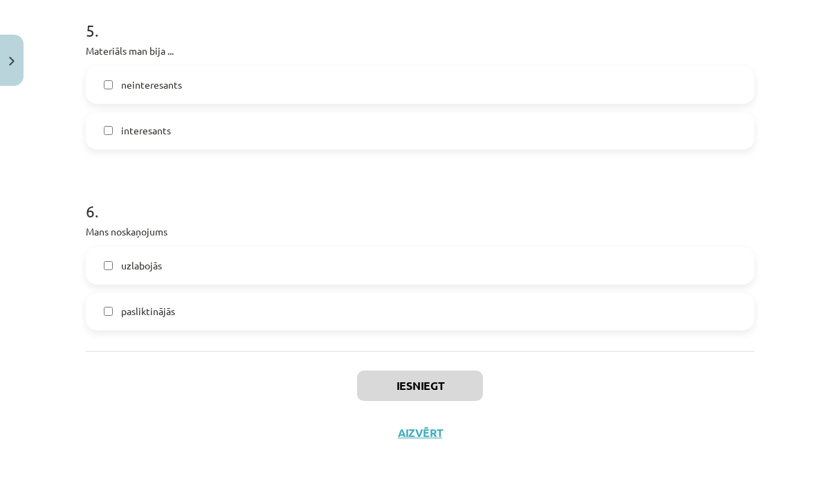
scroll to position [1239, 0]
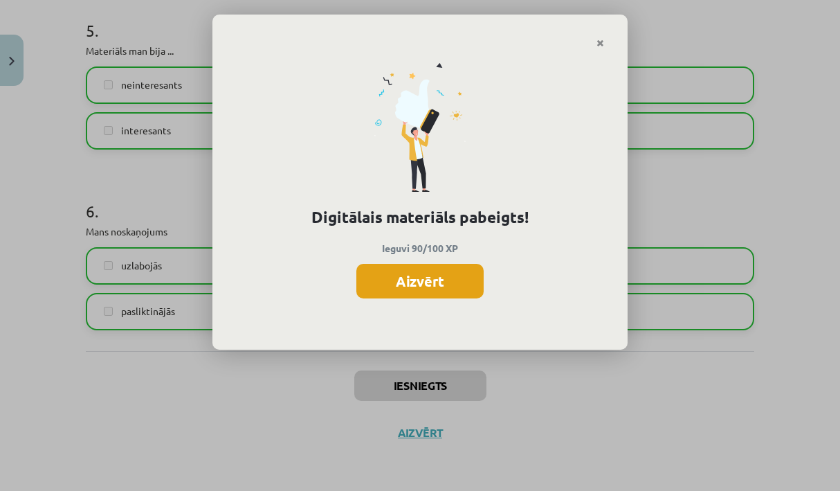
click at [402, 275] on button "Aizvērt" at bounding box center [419, 281] width 127 height 35
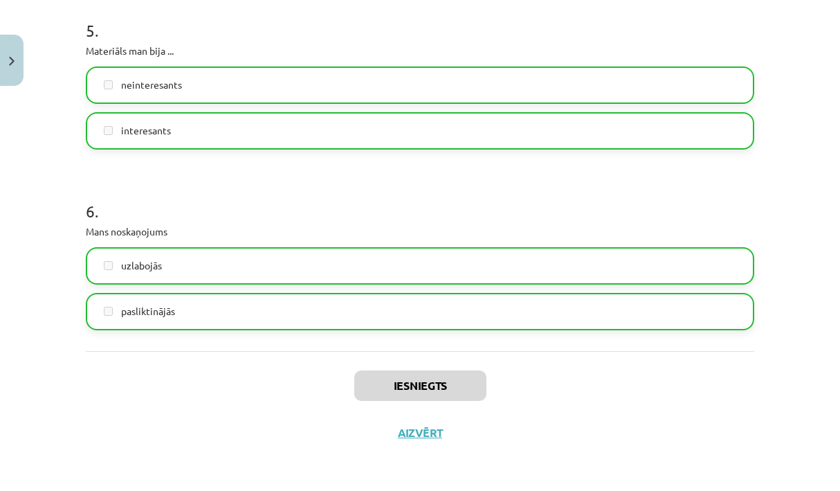
click at [421, 434] on button "Aizvērt" at bounding box center [420, 433] width 53 height 14
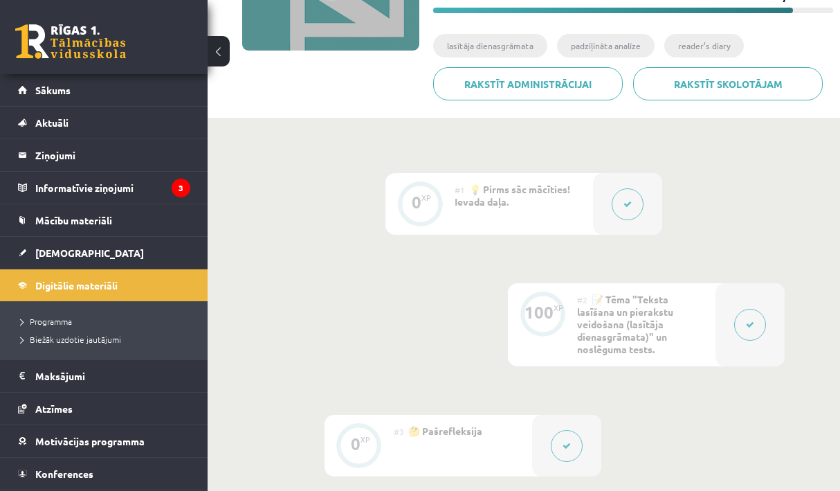
scroll to position [183, 0]
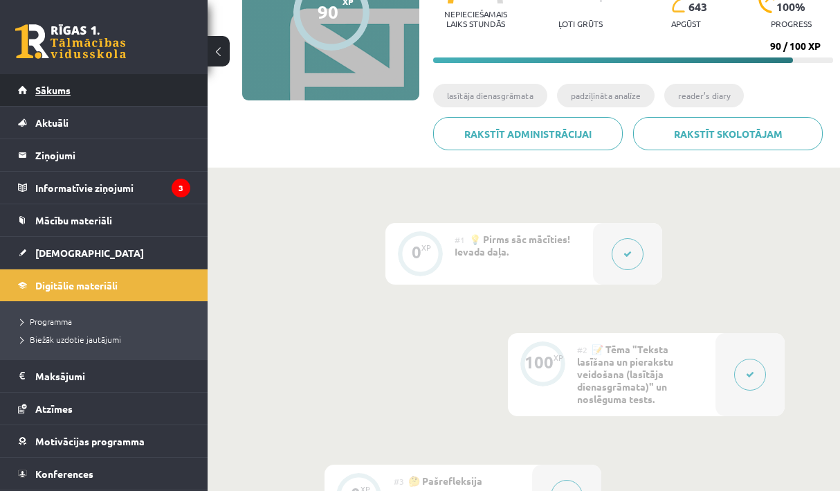
click at [117, 84] on link "Sākums" at bounding box center [104, 90] width 172 height 32
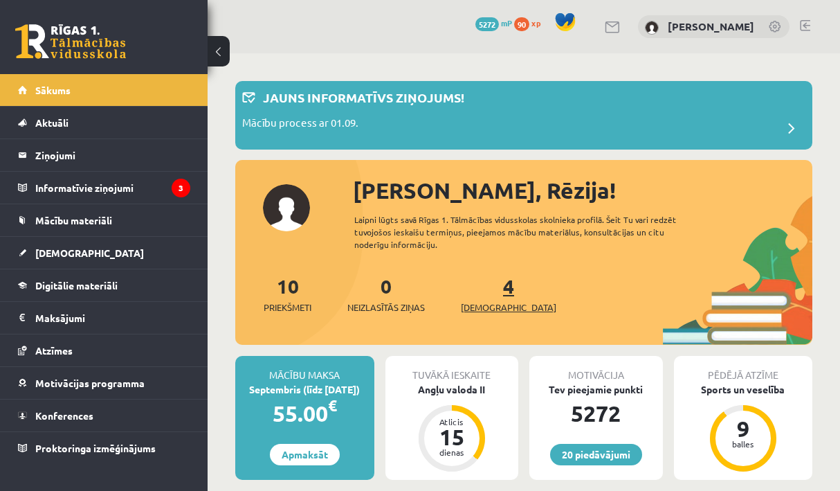
click at [482, 309] on span "[DEMOGRAPHIC_DATA]" at bounding box center [508, 307] width 95 height 14
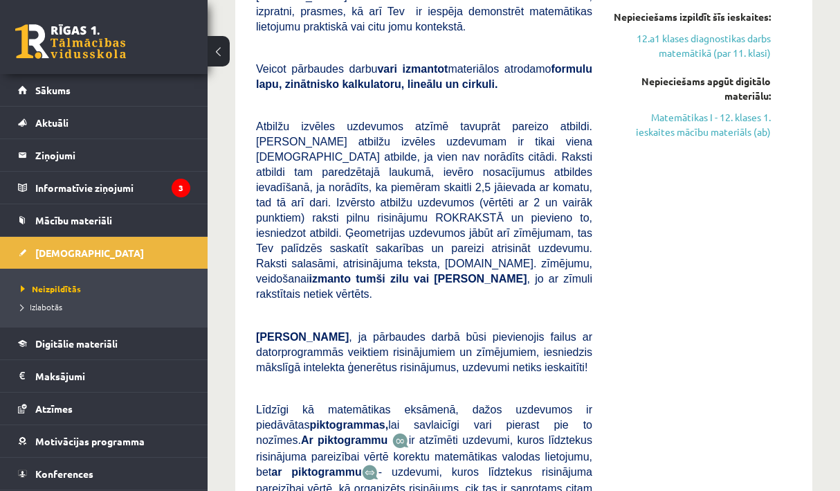
scroll to position [686, 0]
